Goal: Transaction & Acquisition: Purchase product/service

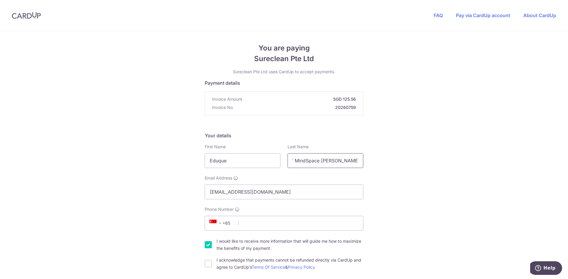
scroll to position [0, 67]
drag, startPoint x: 291, startPoint y: 161, endPoint x: 382, endPoint y: 159, distance: 91.7
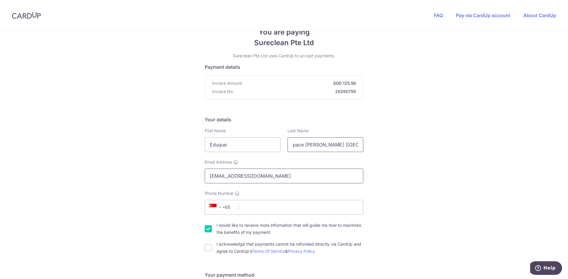
scroll to position [30, 0]
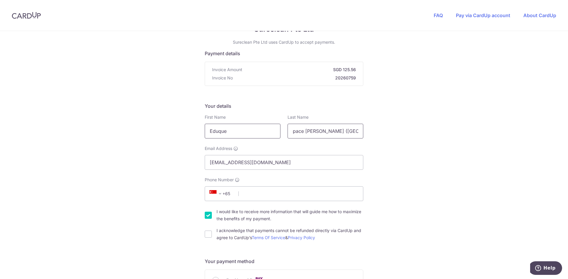
type input "MindSpace [PERSON_NAME] ([GEOGRAPHIC_DATA])"
click at [238, 132] on input "Eduque" at bounding box center [243, 131] width 76 height 15
paste input "Moi Education Pte Ltd /"
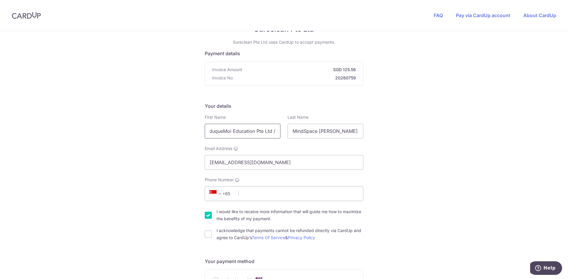
click at [219, 131] on input "EduqueMoi Education Pte Ltd /" at bounding box center [243, 131] width 76 height 15
click at [221, 131] on input "EduqueMoi Education Pte Ltd /" at bounding box center [243, 131] width 76 height 15
type input "Eduque Moi Education Pte Ltd /"
click at [293, 131] on input "MindSpace [PERSON_NAME] ([GEOGRAPHIC_DATA])" at bounding box center [325, 131] width 76 height 15
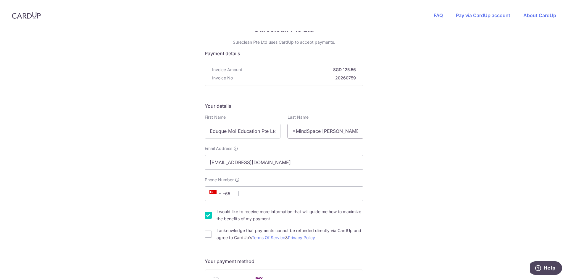
type input "MindSpace [PERSON_NAME] ([GEOGRAPHIC_DATA])"
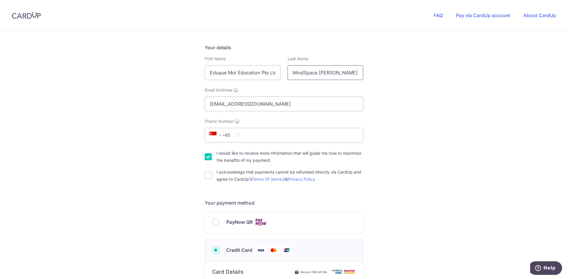
scroll to position [89, 0]
click at [272, 129] on input "Phone Number" at bounding box center [284, 134] width 158 height 15
type input "81121155"
click at [129, 161] on div "You are paying Sureclean Pte Ltd Sureclean Pte Ltd uses CardUp to accept paymen…" at bounding box center [284, 230] width 568 height 577
click at [205, 157] on input "I would like to receive more information that will guide me how to maximize the…" at bounding box center [208, 156] width 7 height 7
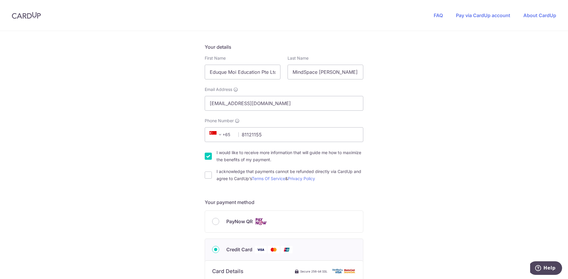
checkbox input "false"
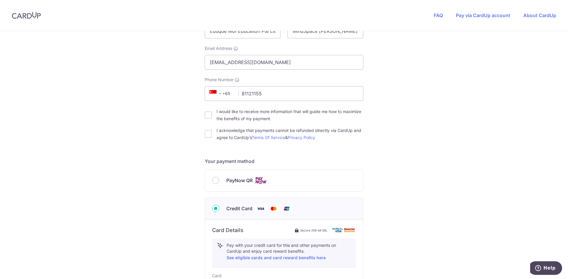
scroll to position [148, 0]
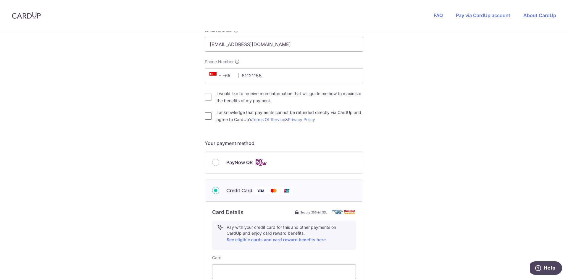
click at [207, 117] on input "I acknowledge that payments cannot be refunded directly via CardUp and agree to…" at bounding box center [208, 116] width 7 height 7
checkbox input "true"
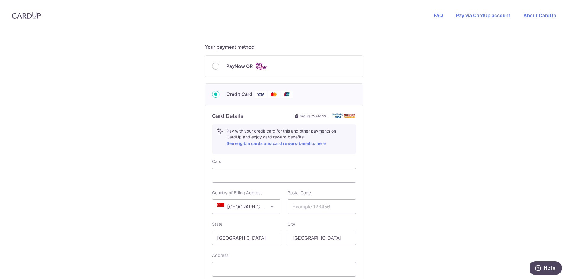
scroll to position [296, 0]
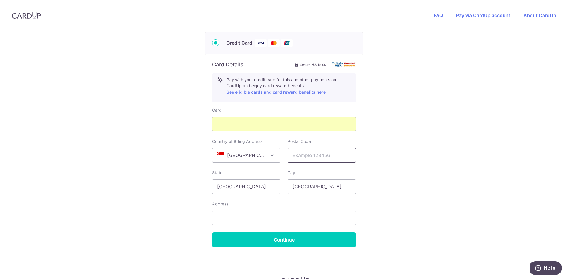
click at [310, 155] on input "text" at bounding box center [321, 155] width 68 height 15
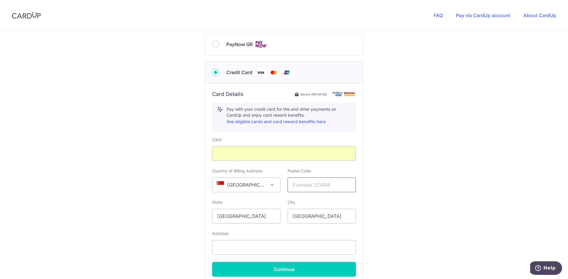
scroll to position [328, 0]
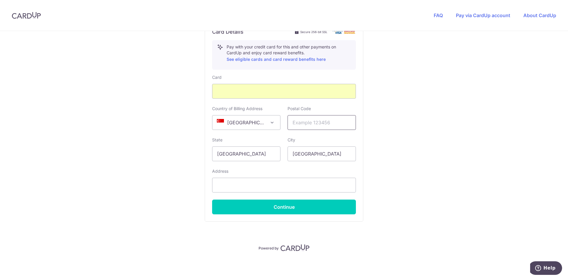
click at [299, 122] on input "text" at bounding box center [321, 122] width 68 height 15
type input "545756"
type input "[STREET_ADDRESS]"
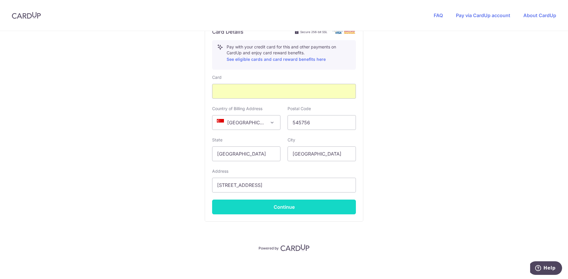
click at [286, 208] on button "Continue" at bounding box center [284, 207] width 144 height 15
type input "**** 3296"
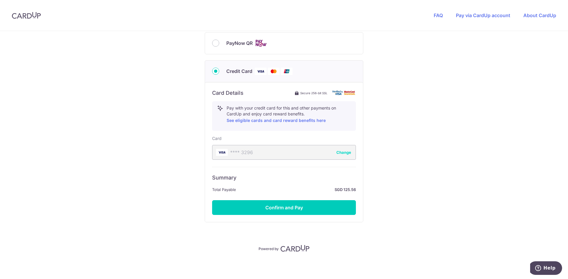
scroll to position [268, 0]
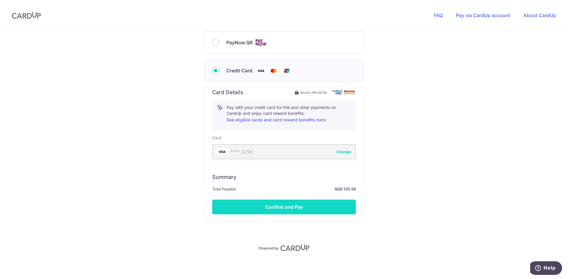
click at [295, 206] on button "Confirm and Pay" at bounding box center [284, 207] width 144 height 15
